Goal: Task Accomplishment & Management: Manage account settings

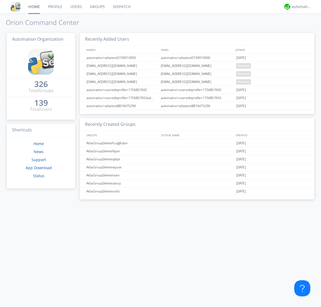
click at [76, 7] on link "Users" at bounding box center [76, 6] width 20 height 13
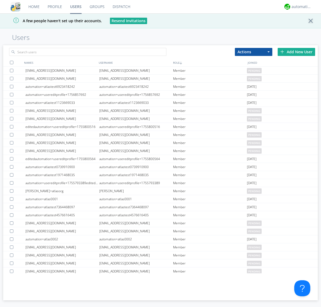
click at [297, 52] on div "Add New User" at bounding box center [296, 52] width 37 height 8
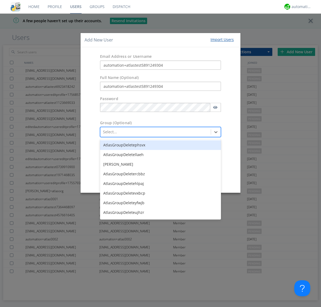
click at [196, 180] on button "Create User Account" at bounding box center [197, 181] width 46 height 8
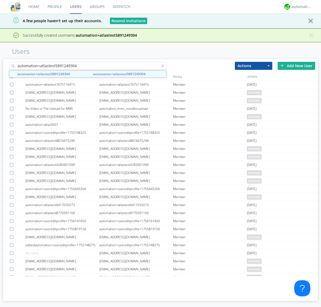
type input "automation+atlastest5891249304"
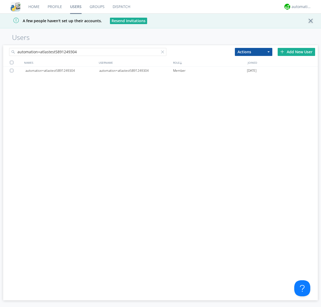
click at [136, 70] on div "automation+atlastest5891249304" at bounding box center [136, 71] width 74 height 8
